Goal: Transaction & Acquisition: Purchase product/service

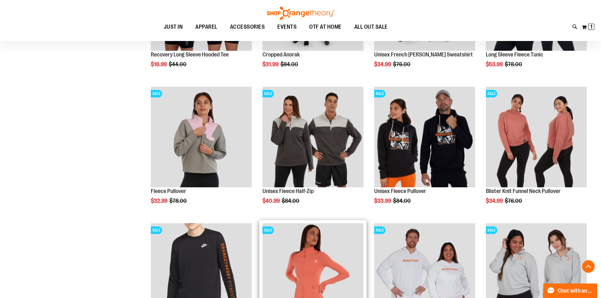
scroll to position [1127, 0]
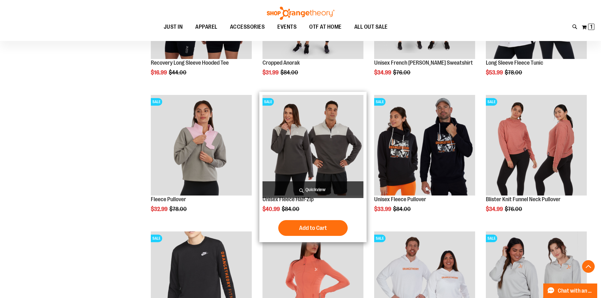
click at [297, 148] on img "product" at bounding box center [312, 145] width 101 height 101
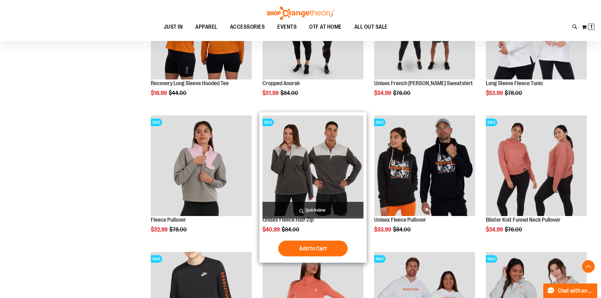
scroll to position [1096, 0]
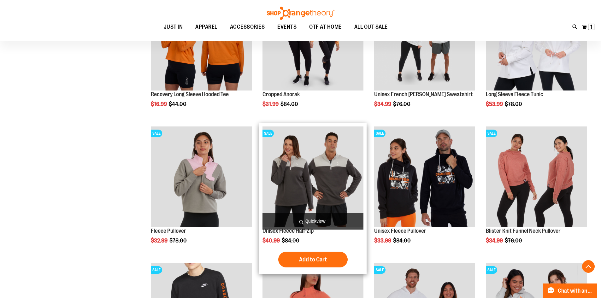
click at [303, 164] on img "product" at bounding box center [312, 176] width 101 height 101
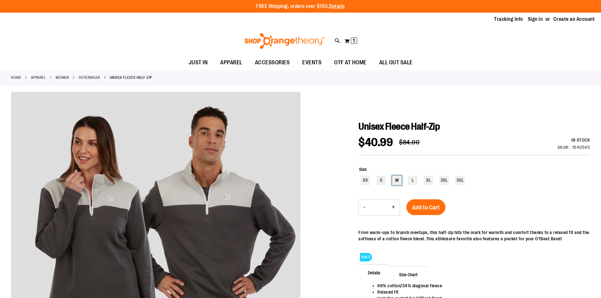
click at [398, 180] on div "M" at bounding box center [396, 180] width 9 height 9
type input "***"
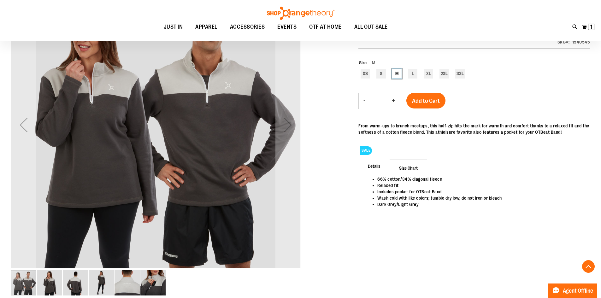
scroll to position [117, 0]
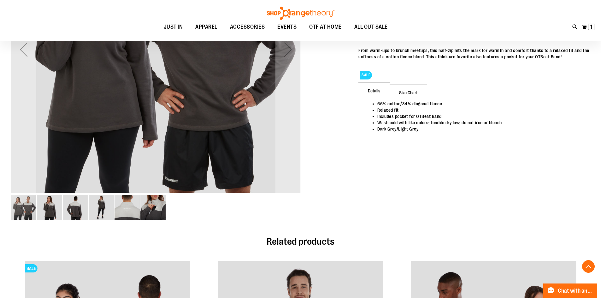
click at [88, 209] on div "image 3 of 6" at bounding box center [76, 207] width 26 height 26
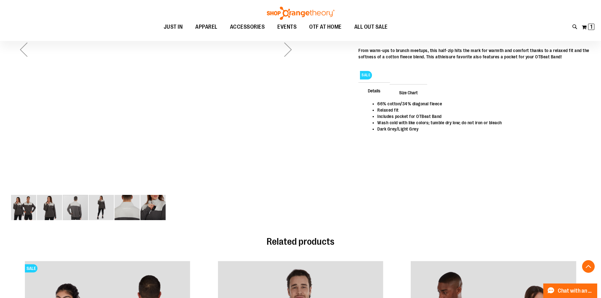
click at [125, 212] on img "image 5 of 6" at bounding box center [126, 207] width 25 height 25
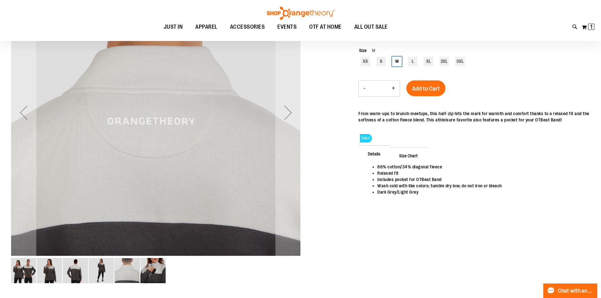
scroll to position [0, 0]
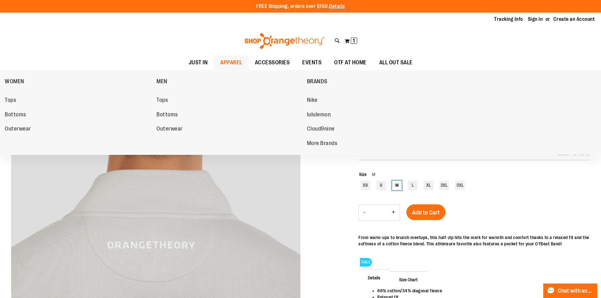
click at [226, 63] on span "APPAREL" at bounding box center [231, 62] width 22 height 14
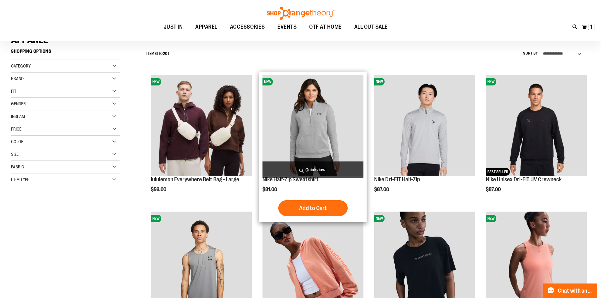
scroll to position [63, 0]
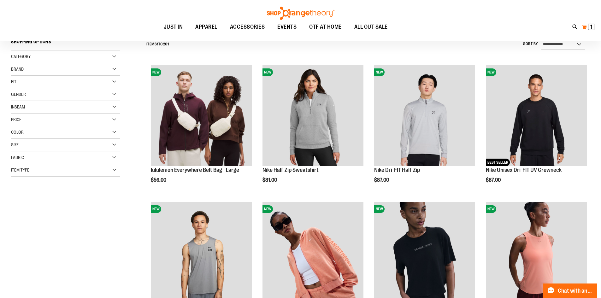
click at [588, 25] on span "1 1 items" at bounding box center [591, 27] width 6 height 6
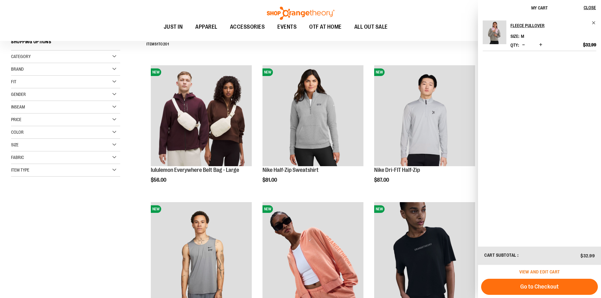
click at [553, 270] on span "View and edit cart" at bounding box center [539, 271] width 41 height 5
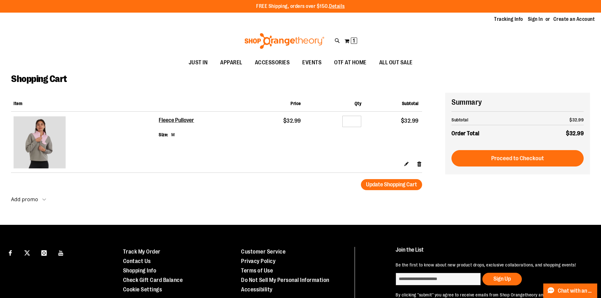
click at [26, 197] on strong "Add promo" at bounding box center [24, 199] width 27 height 7
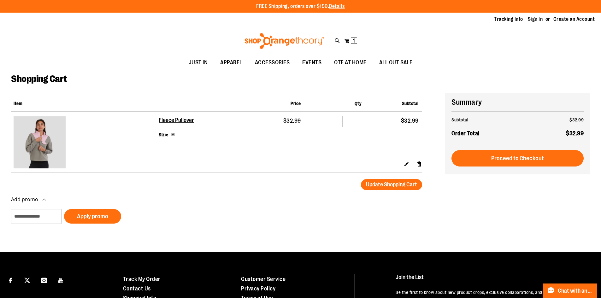
click at [28, 206] on div "Add promo Add promo Apply promo" at bounding box center [66, 216] width 110 height 40
click at [28, 212] on input "Add promo" at bounding box center [36, 216] width 50 height 15
type input "*****"
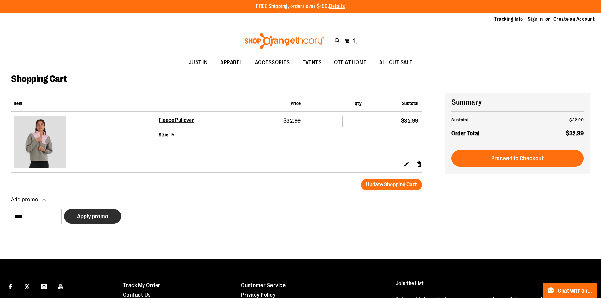
click at [105, 222] on button "Apply promo" at bounding box center [92, 216] width 57 height 15
click at [95, 219] on span "Apply promo" at bounding box center [92, 216] width 31 height 7
click at [78, 220] on button "Apply promo" at bounding box center [92, 216] width 57 height 15
